Goal: Task Accomplishment & Management: Manage account settings

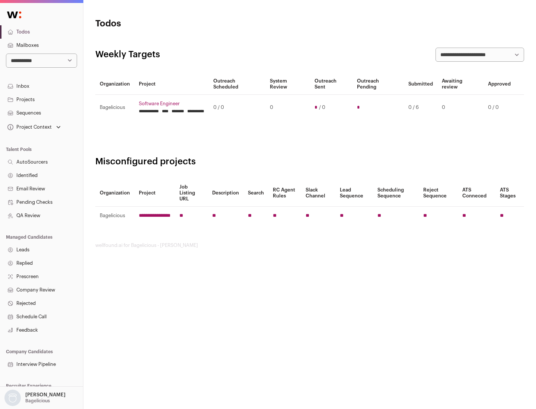
click at [41, 99] on link "Projects" at bounding box center [41, 99] width 83 height 13
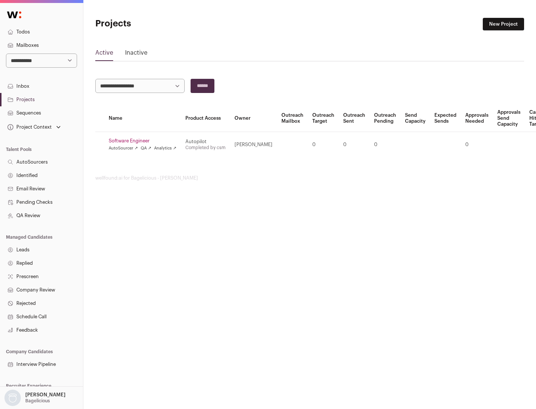
click at [145, 141] on link "Software Engineer" at bounding box center [143, 141] width 68 height 6
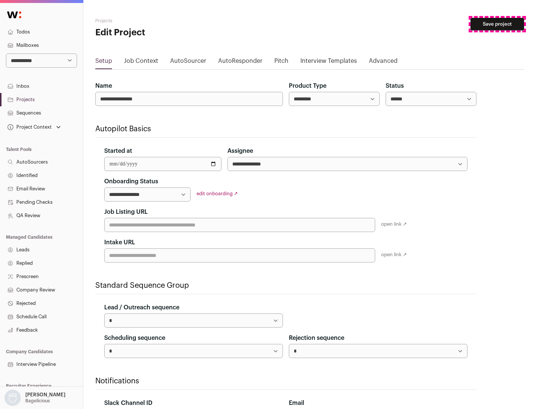
click at [497, 24] on button "Save project" at bounding box center [497, 24] width 54 height 13
